Goal: Task Accomplishment & Management: Complete application form

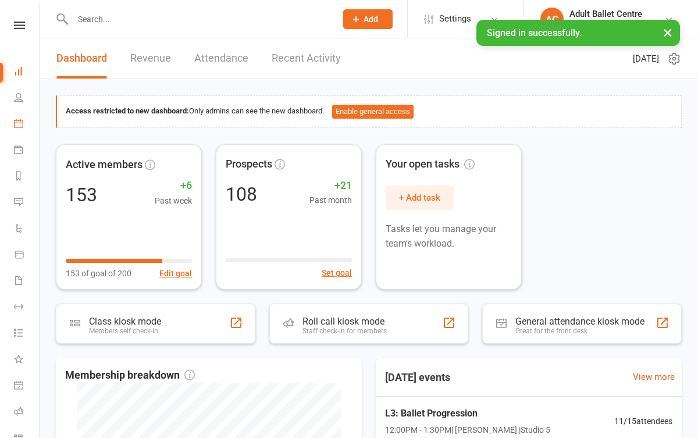
click at [24, 130] on link "Calendar" at bounding box center [27, 125] width 26 height 26
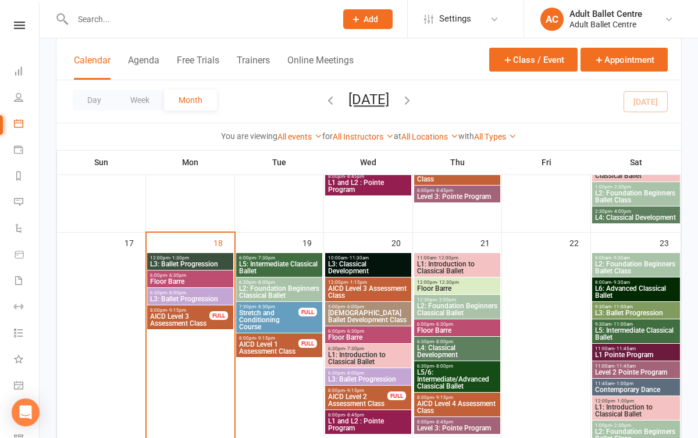
scroll to position [747, 0]
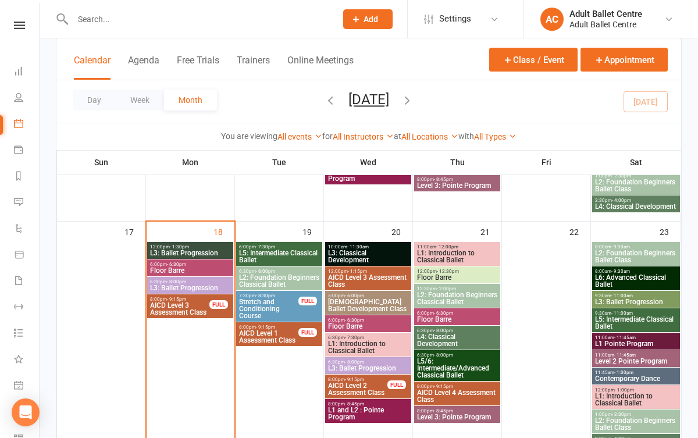
click at [191, 286] on span "L3: Ballet Progression" at bounding box center [190, 288] width 81 height 7
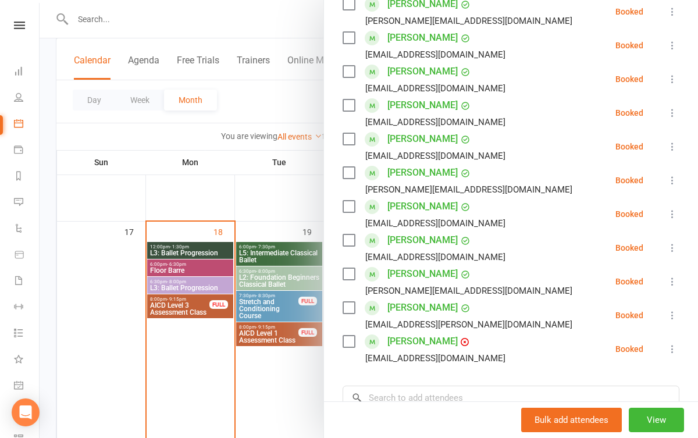
scroll to position [329, 0]
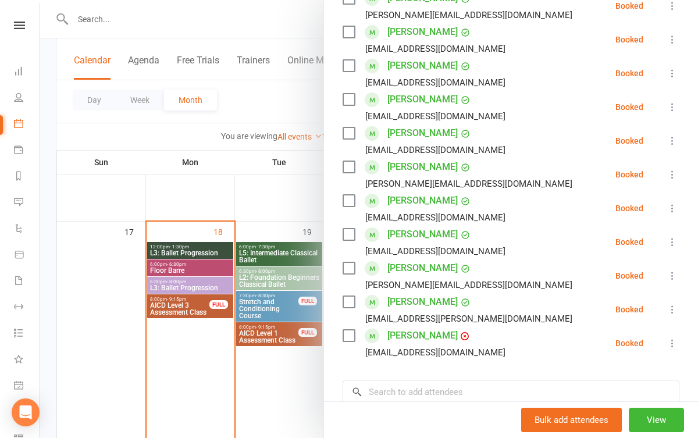
click at [669, 275] on icon at bounding box center [673, 276] width 12 height 12
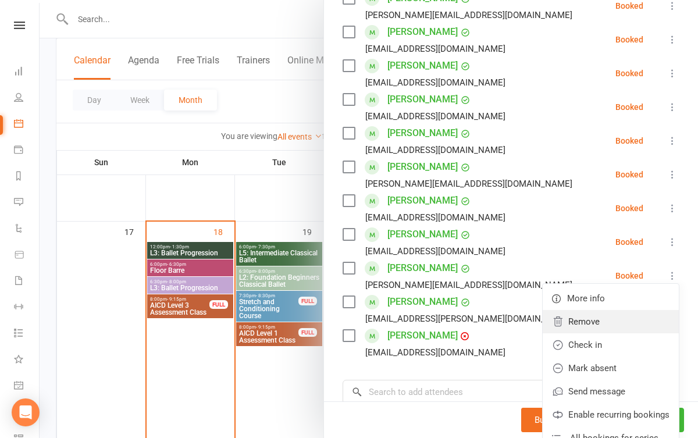
click at [608, 329] on link "Remove" at bounding box center [611, 321] width 136 height 23
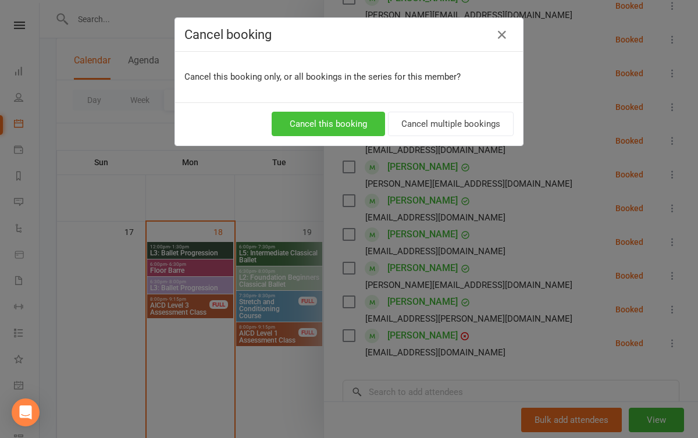
click at [360, 124] on button "Cancel this booking" at bounding box center [328, 124] width 113 height 24
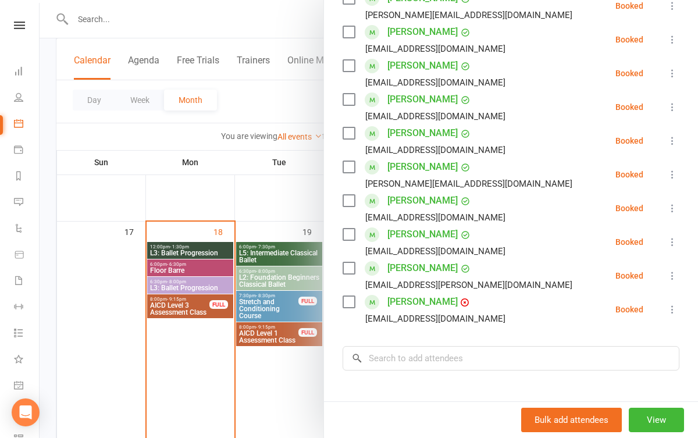
click at [194, 381] on div at bounding box center [369, 219] width 659 height 438
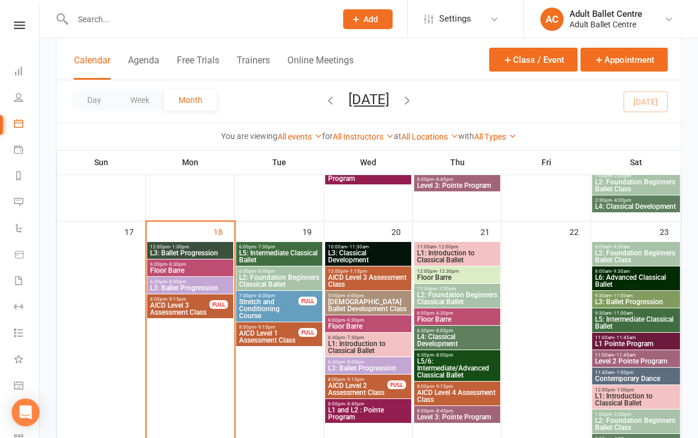
click at [190, 250] on span "L3: Ballet Progression" at bounding box center [190, 253] width 81 height 7
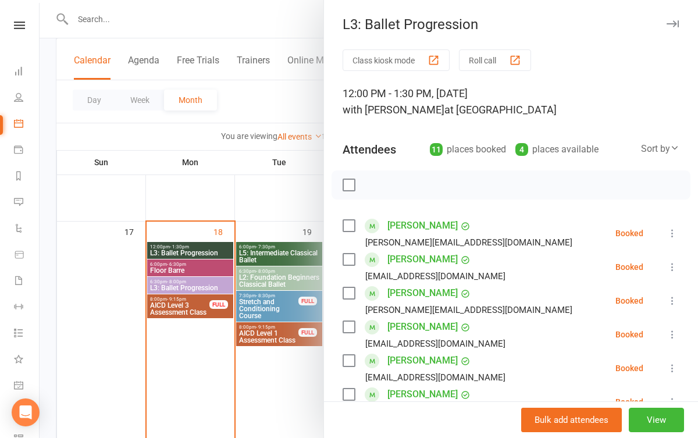
scroll to position [0, 0]
click at [193, 204] on div at bounding box center [369, 219] width 659 height 438
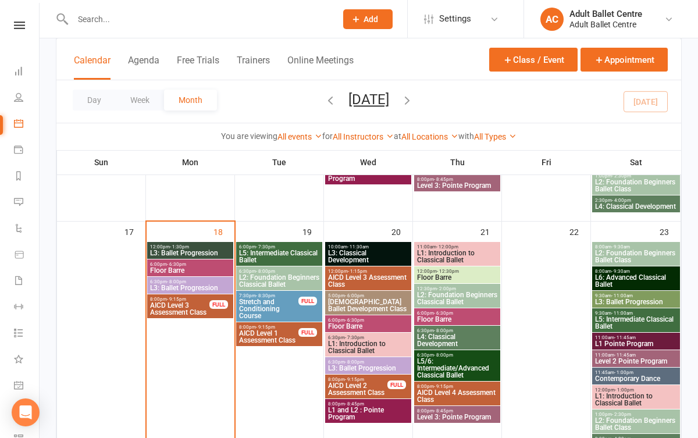
click at [189, 290] on span "L3: Ballet Progression" at bounding box center [190, 288] width 81 height 7
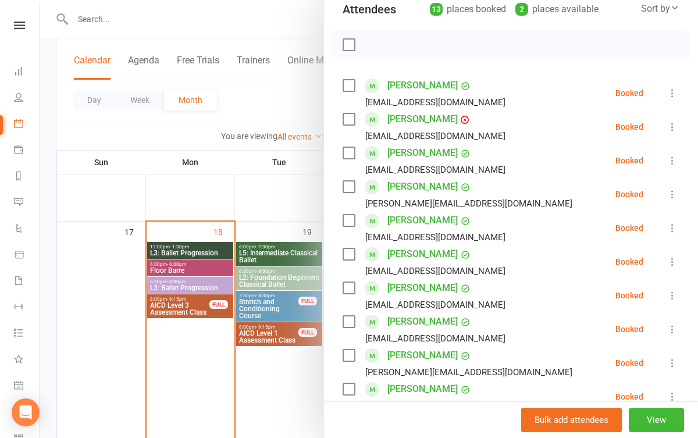
scroll to position [136, 0]
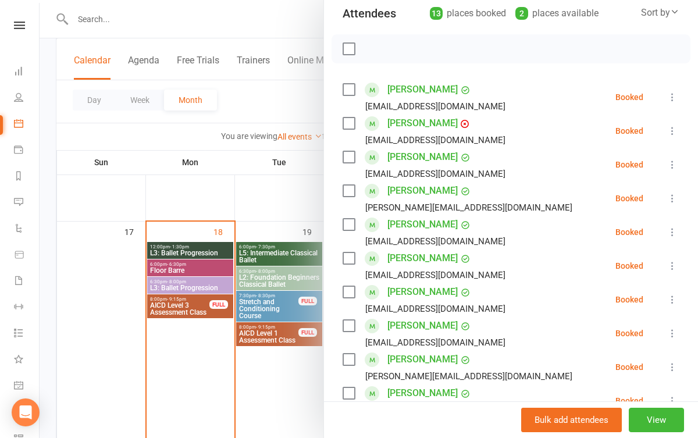
click at [200, 48] on div at bounding box center [369, 219] width 659 height 438
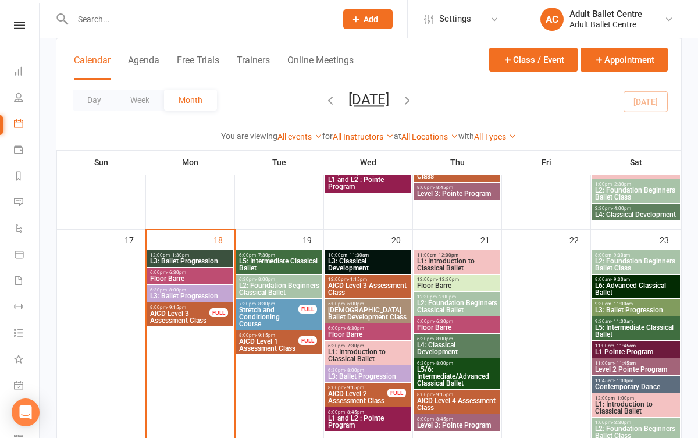
scroll to position [737, 0]
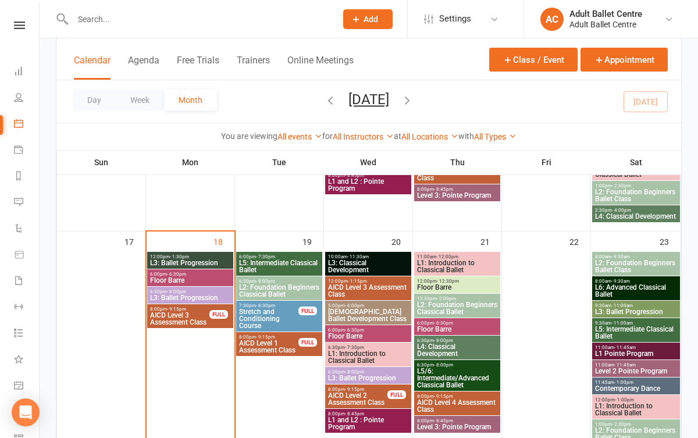
click at [164, 28] on div at bounding box center [192, 19] width 272 height 38
click at [131, 16] on input "text" at bounding box center [198, 19] width 259 height 16
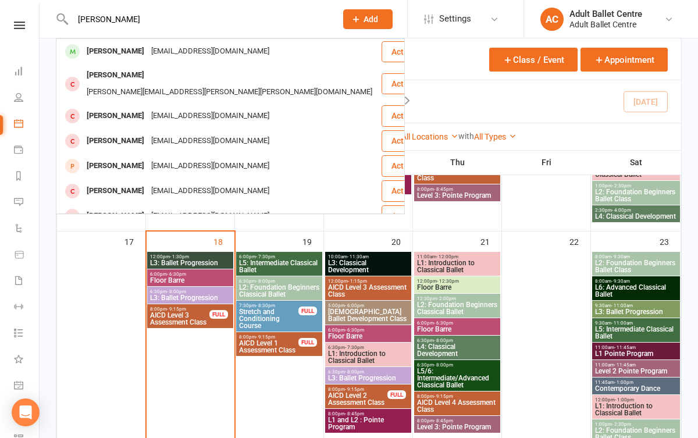
type input "[PERSON_NAME]"
click at [108, 54] on div "[PERSON_NAME]" at bounding box center [115, 51] width 65 height 17
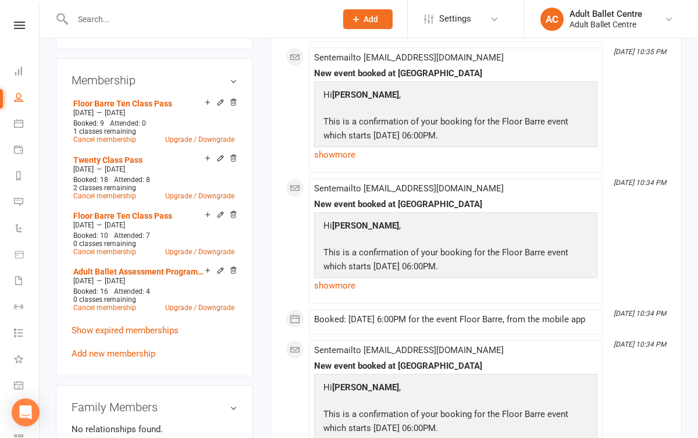
scroll to position [518, 0]
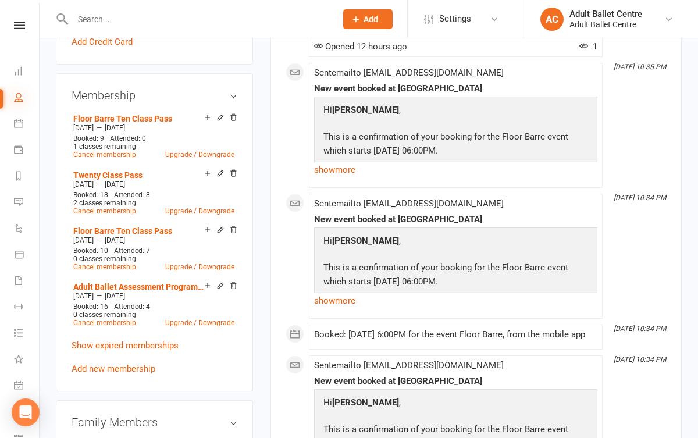
click at [23, 101] on icon at bounding box center [18, 97] width 9 height 9
select select "100"
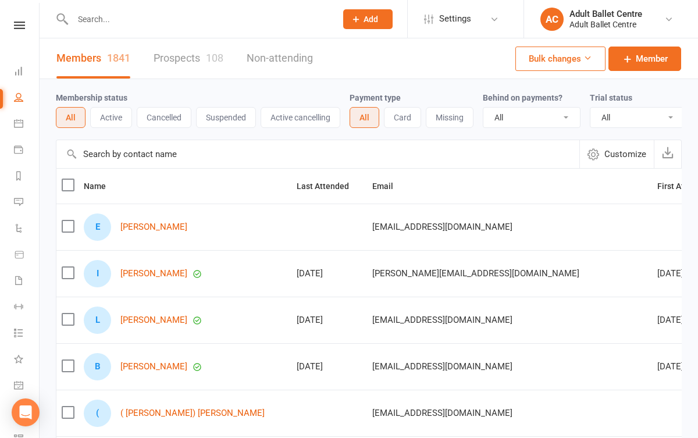
click at [172, 57] on link "Prospects 108" at bounding box center [189, 58] width 70 height 40
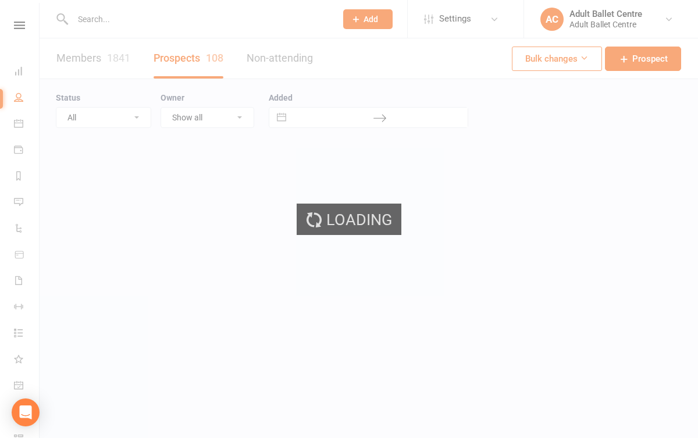
select select "100"
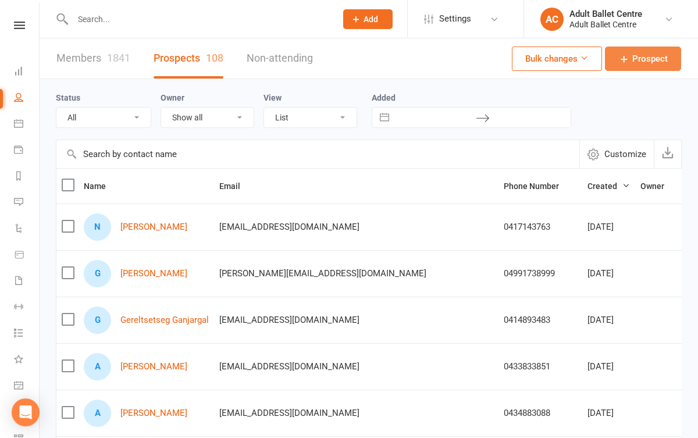
click at [637, 60] on span "Prospect" at bounding box center [649, 59] width 35 height 14
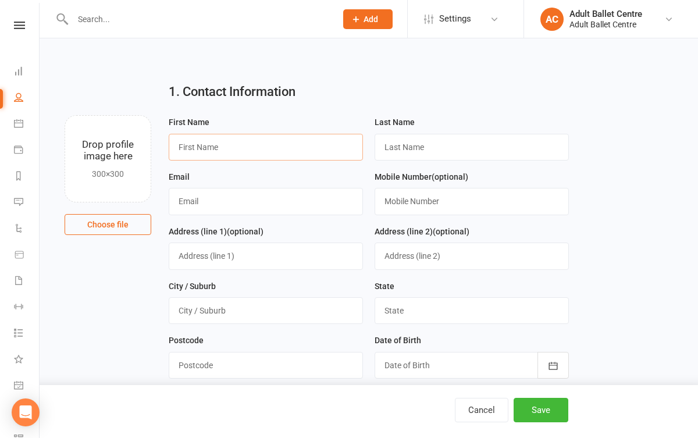
paste input "[PERSON_NAME]"
type input "[PERSON_NAME]"
paste input "[PERSON_NAME]"
type input "[PERSON_NAME]"
paste input "[EMAIL_ADDRESS][DOMAIN_NAME]"
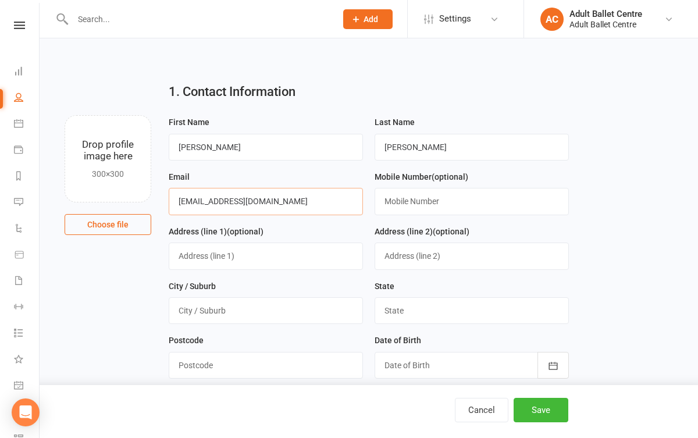
type input "[EMAIL_ADDRESS][DOMAIN_NAME]"
paste input "(040) 074-6193"
type input "(040) 074-6193"
paste input "[STREET_ADDRESS][PERSON_NAME]"
type input "[STREET_ADDRESS][PERSON_NAME]"
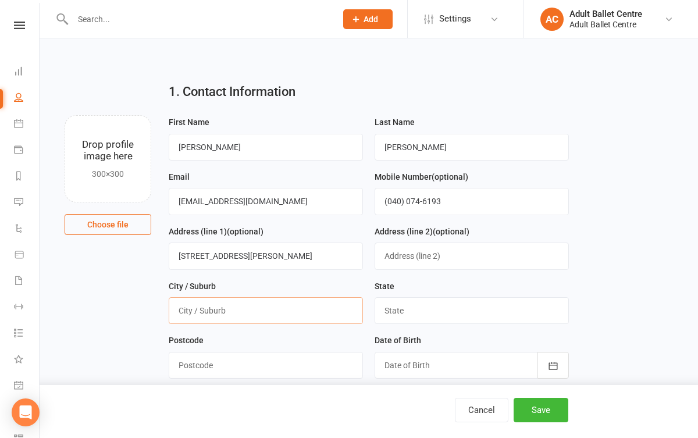
paste input "Mordialloc"
type input "Mordialloc"
click at [438, 322] on div "State" at bounding box center [472, 306] width 206 height 55
type input "VIC"
click at [340, 347] on div "Postcode" at bounding box center [266, 355] width 194 height 45
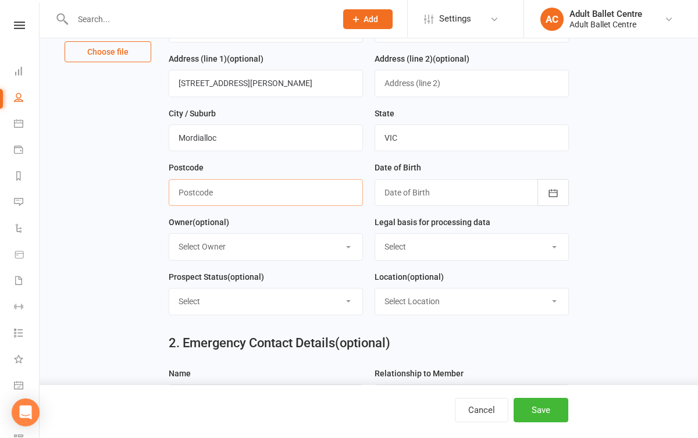
scroll to position [172, 0]
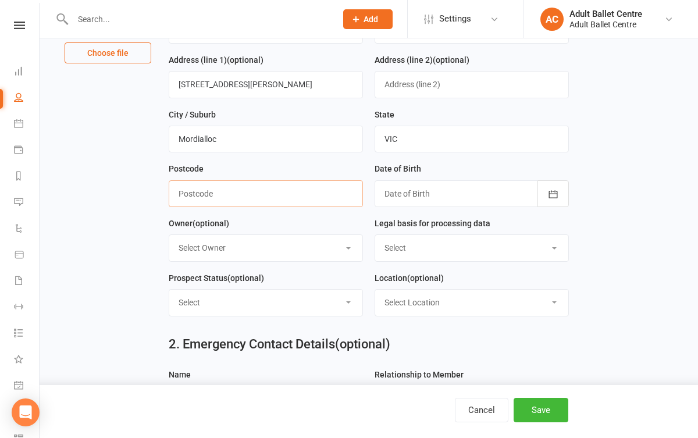
paste input "3195"
type input "3195"
click at [403, 183] on div at bounding box center [472, 193] width 194 height 27
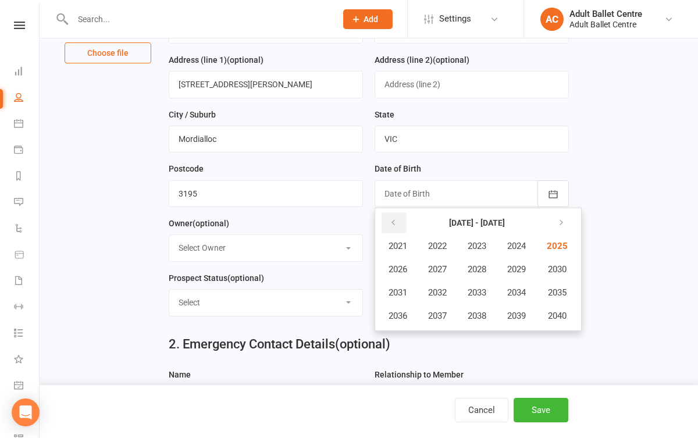
click at [396, 222] on icon "button" at bounding box center [393, 222] width 8 height 9
click at [443, 243] on span "1982" at bounding box center [437, 246] width 19 height 10
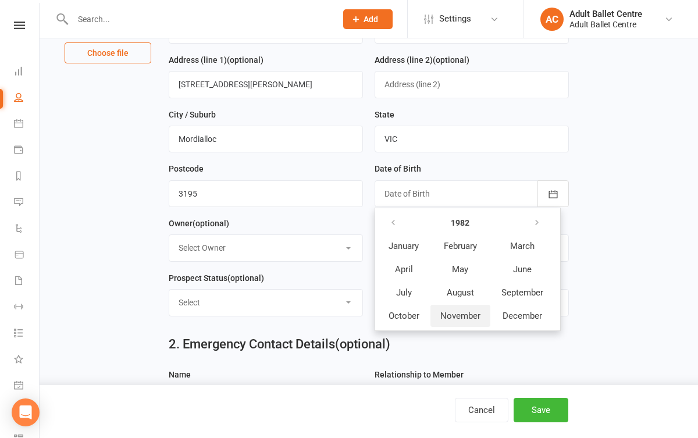
click at [455, 316] on span "November" at bounding box center [460, 316] width 40 height 10
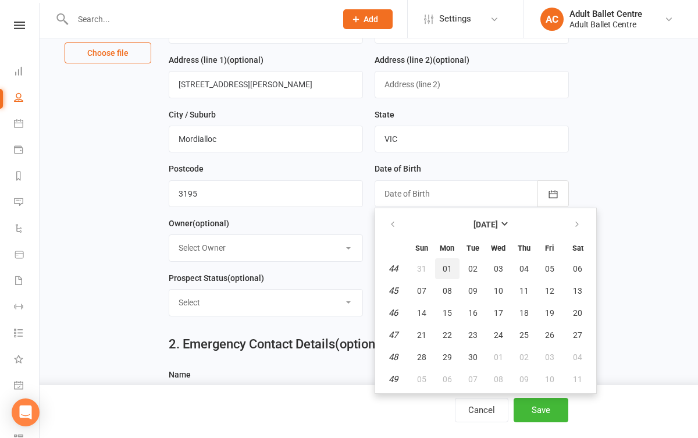
click at [450, 268] on span "01" at bounding box center [447, 268] width 9 height 9
type input "[DATE]"
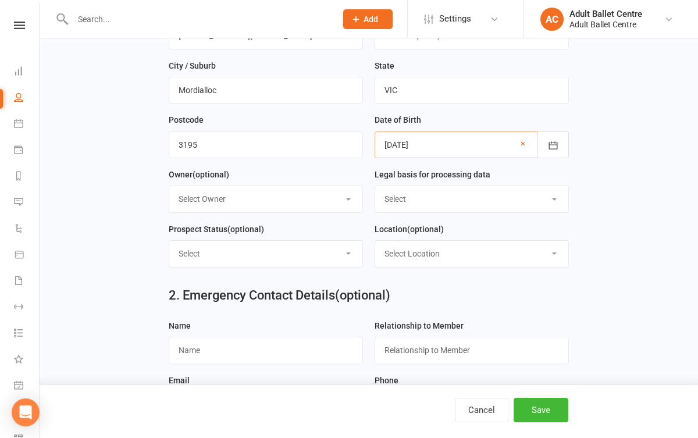
scroll to position [222, 0]
select select "Consent provided by contact"
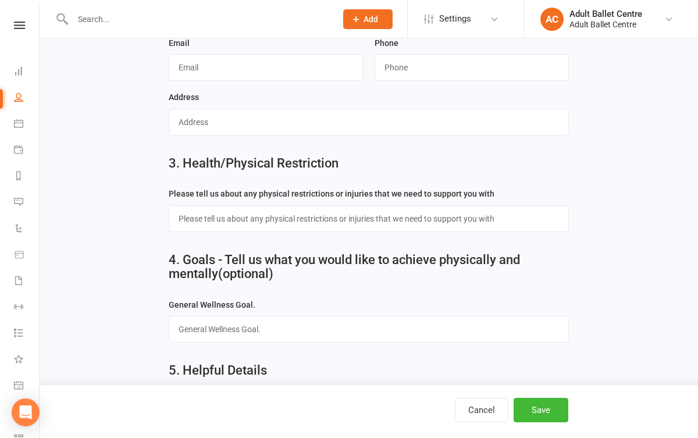
scroll to position [600, 0]
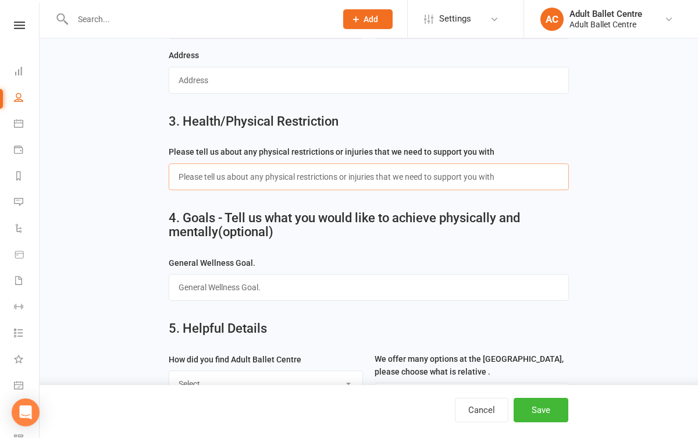
click at [268, 174] on input "text" at bounding box center [369, 176] width 400 height 27
paste input "No, I don't have any injuries"
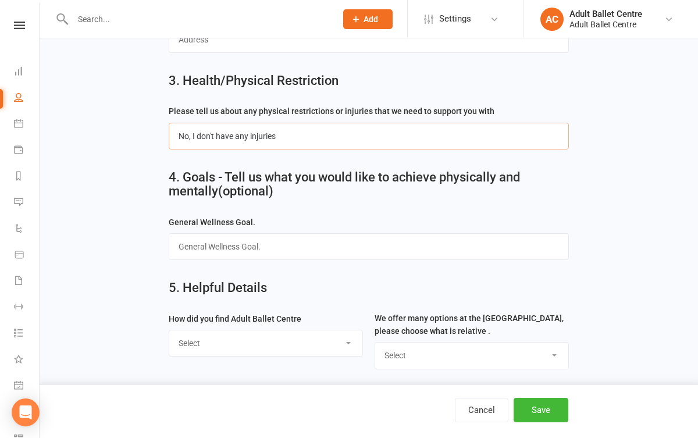
scroll to position [649, 0]
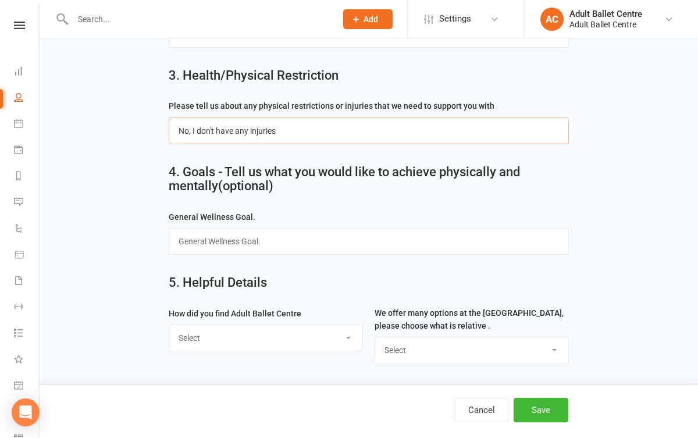
type input "No, I don't have any injuries"
select select "Google"
select select "Ballet Classes"
click at [533, 410] on button "Save" at bounding box center [541, 410] width 55 height 24
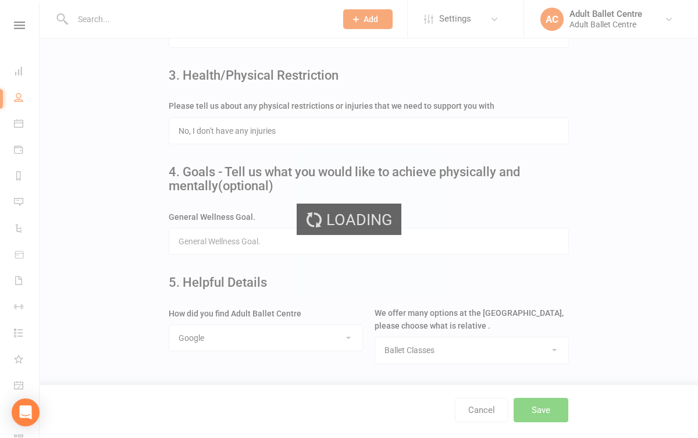
scroll to position [0, 0]
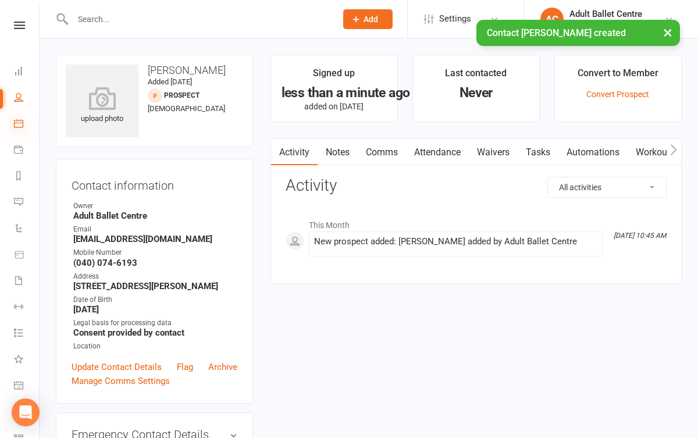
click at [17, 123] on icon at bounding box center [18, 123] width 9 height 9
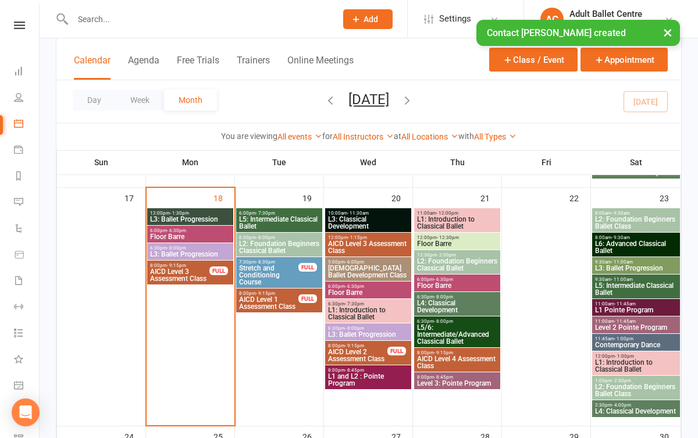
scroll to position [804, 0]
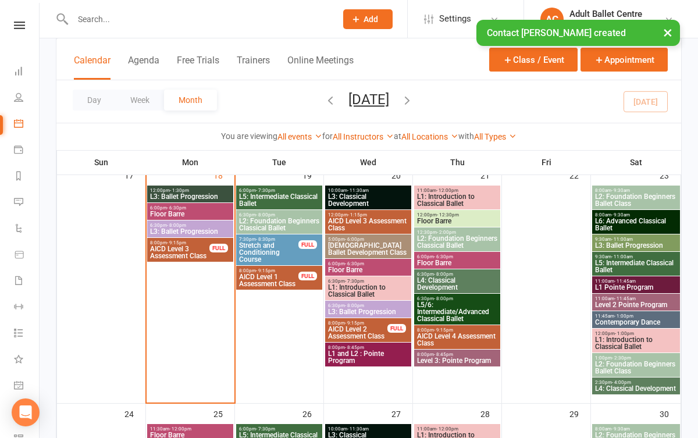
click at [455, 241] on span "L2: Foundation Beginners Classical Ballet" at bounding box center [457, 242] width 81 height 14
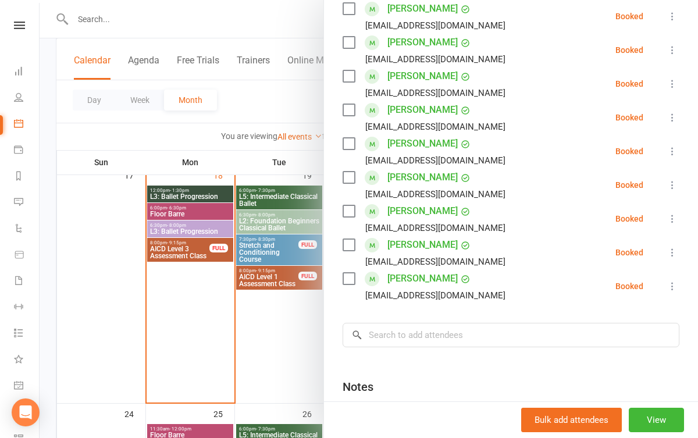
scroll to position [330, 0]
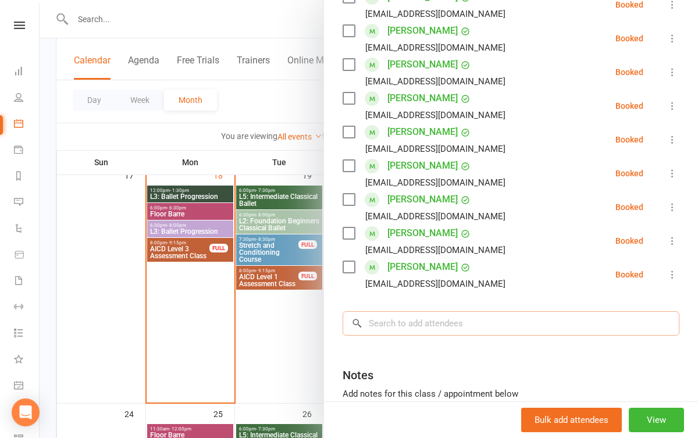
click at [441, 325] on input "search" at bounding box center [511, 323] width 337 height 24
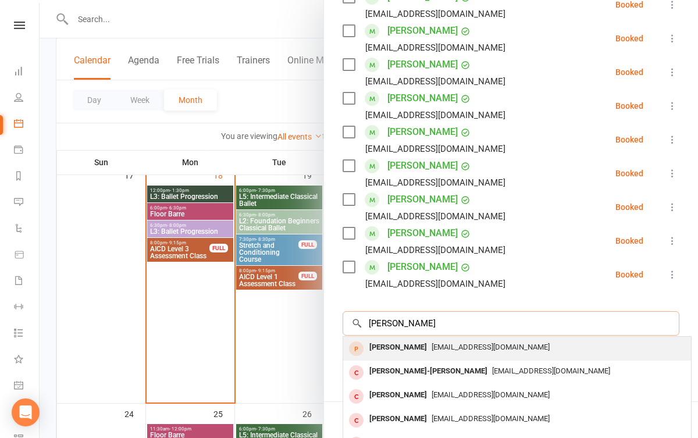
type input "[PERSON_NAME]"
click at [429, 349] on div "[PERSON_NAME]" at bounding box center [398, 347] width 67 height 17
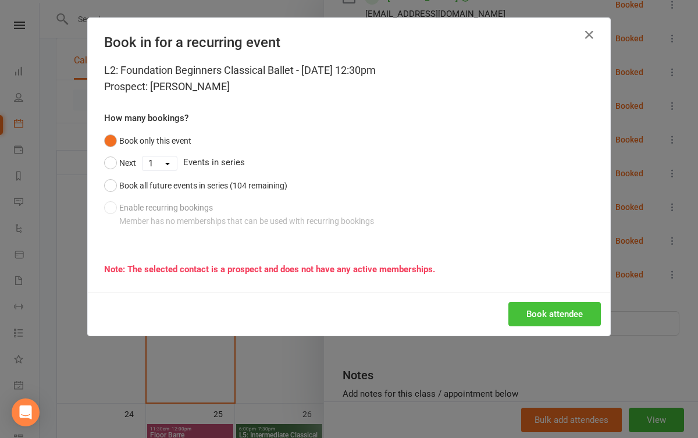
click at [527, 316] on button "Book attendee" at bounding box center [555, 314] width 93 height 24
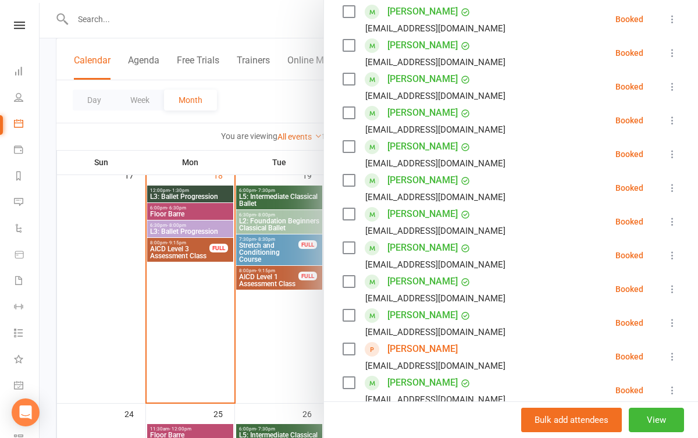
scroll to position [312, 0]
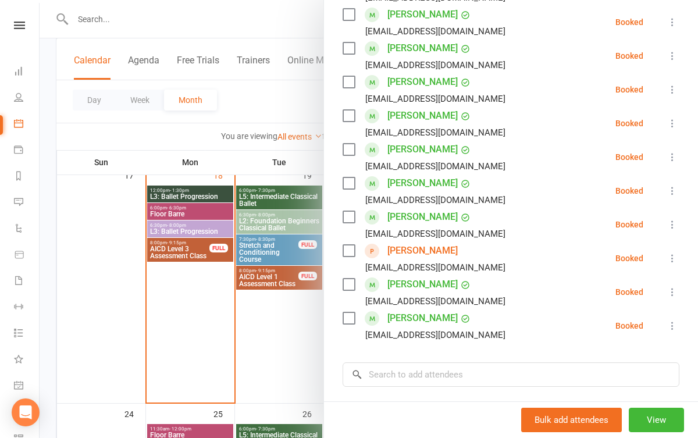
click at [273, 335] on div at bounding box center [369, 219] width 659 height 438
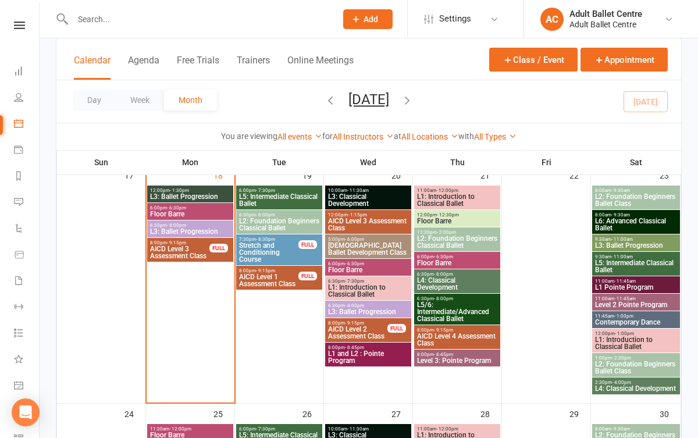
click at [190, 195] on span "L3: Ballet Progression" at bounding box center [190, 196] width 81 height 7
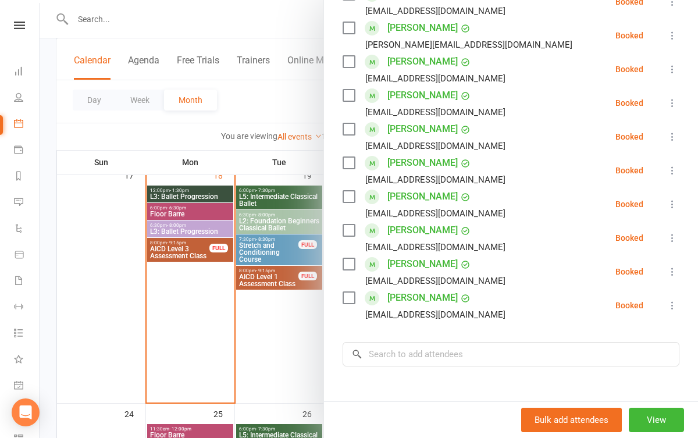
scroll to position [285, 0]
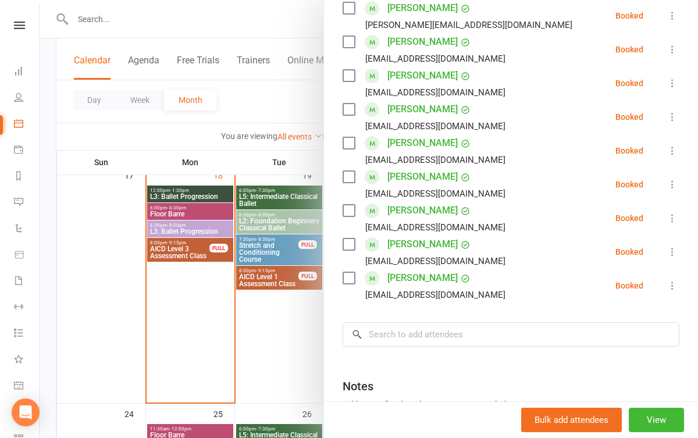
click at [254, 311] on div at bounding box center [369, 219] width 659 height 438
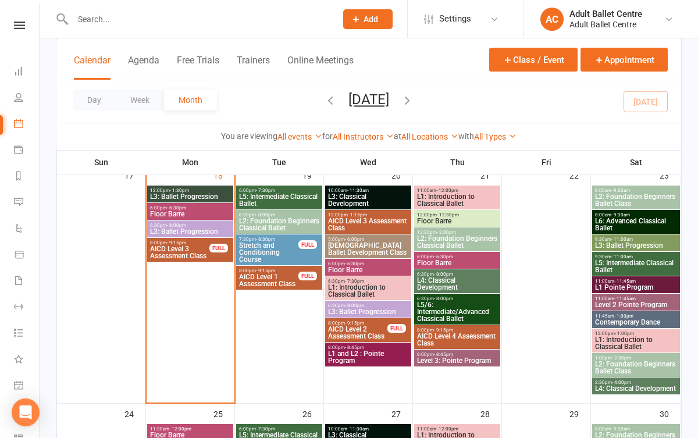
click at [193, 232] on span "L3: Ballet Progression" at bounding box center [190, 231] width 81 height 7
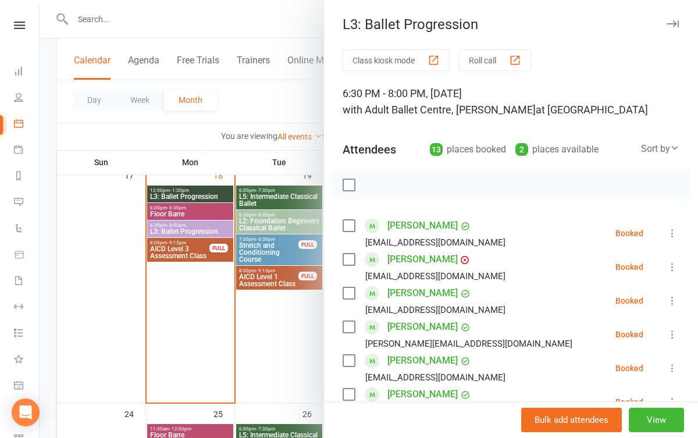
scroll to position [0, 0]
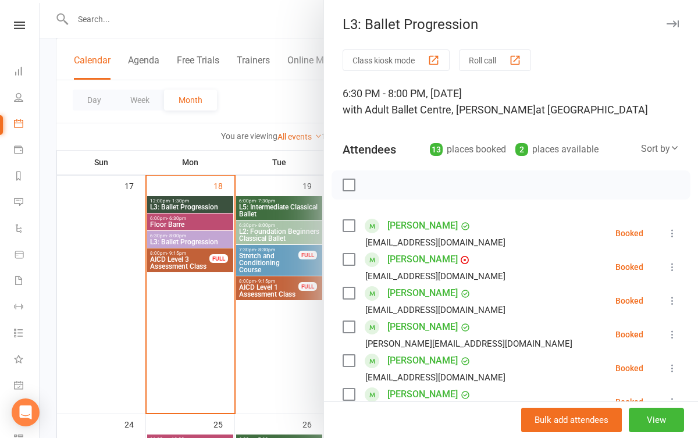
click at [282, 369] on div at bounding box center [369, 219] width 659 height 438
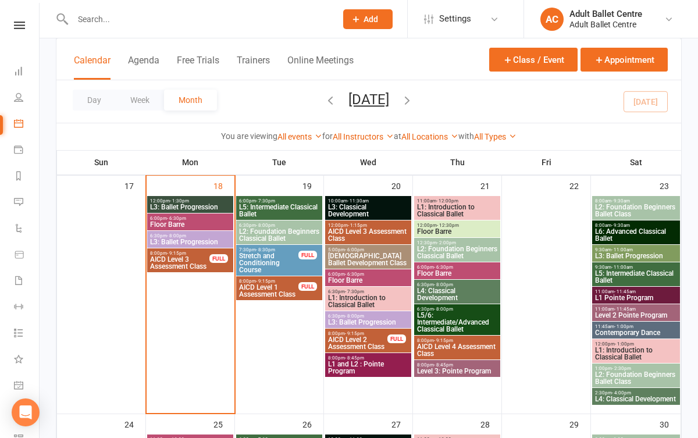
click at [176, 218] on span "- 6:30pm" at bounding box center [176, 218] width 19 height 5
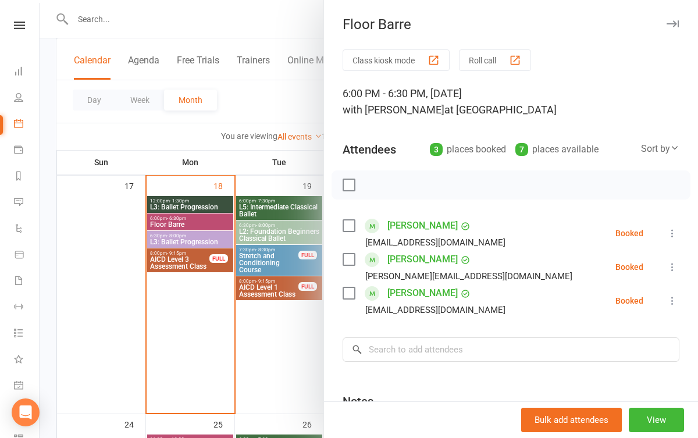
click at [181, 313] on div at bounding box center [369, 219] width 659 height 438
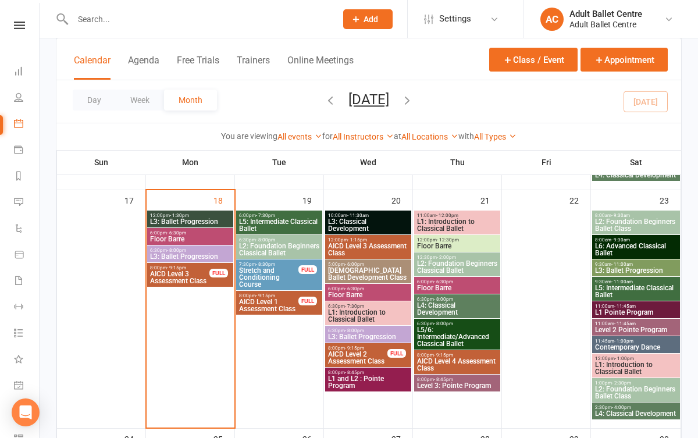
scroll to position [785, 0]
